Goal: Task Accomplishment & Management: Use online tool/utility

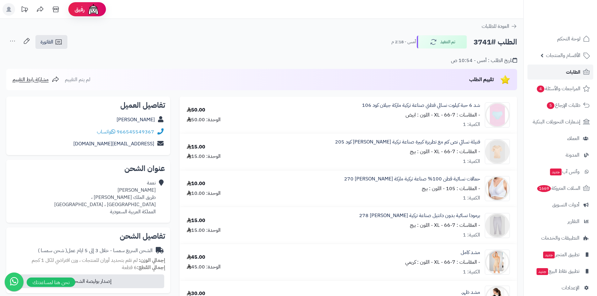
click at [571, 74] on span "الطلبات" at bounding box center [573, 72] width 14 height 9
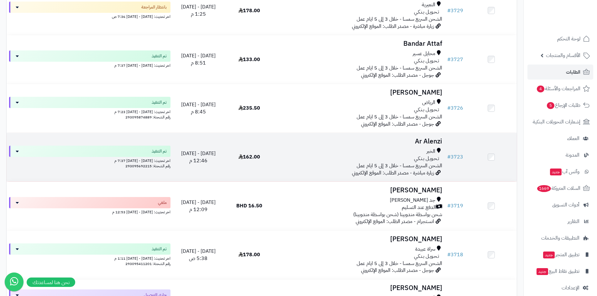
scroll to position [690, 0]
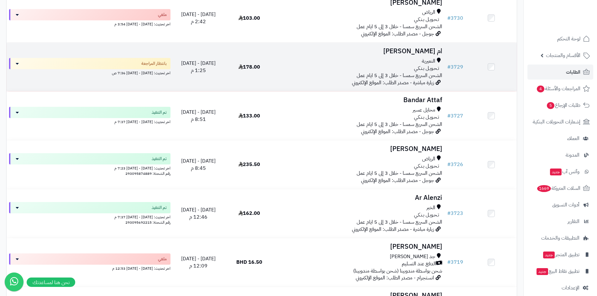
click at [253, 66] on span "178.00" at bounding box center [250, 67] width 22 height 8
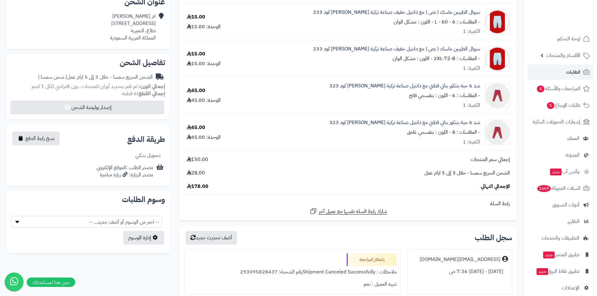
scroll to position [125, 0]
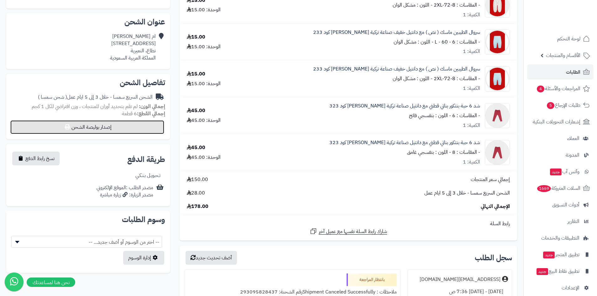
click at [112, 124] on button "إصدار بوليصة الشحن" at bounding box center [87, 127] width 154 height 14
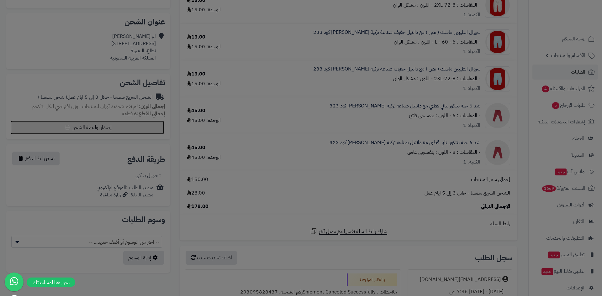
select select "****"
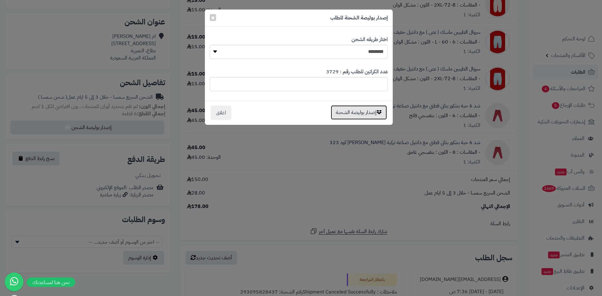
click at [361, 115] on button "إصدار بوليصة الشحنة" at bounding box center [359, 112] width 56 height 14
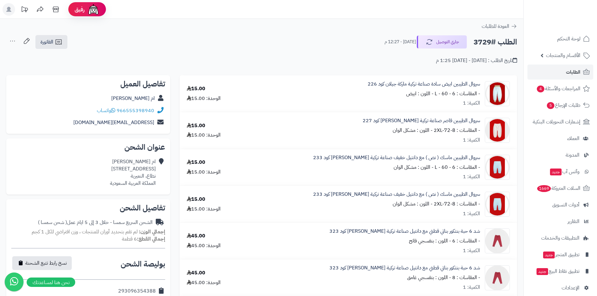
scroll to position [125, 0]
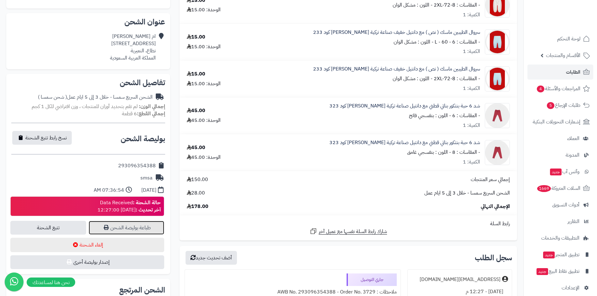
click at [150, 224] on link "طباعة بوليصة الشحن" at bounding box center [127, 228] width 76 height 14
